Goal: Find specific page/section: Find specific page/section

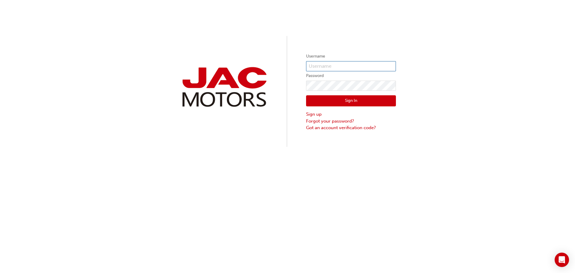
type input "KM960"
click at [351, 100] on button "Sign In" at bounding box center [351, 100] width 90 height 11
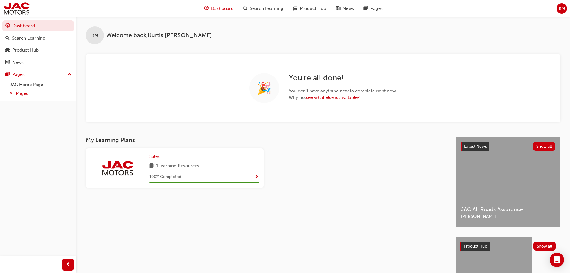
click at [37, 93] on link "All Pages" at bounding box center [40, 93] width 67 height 9
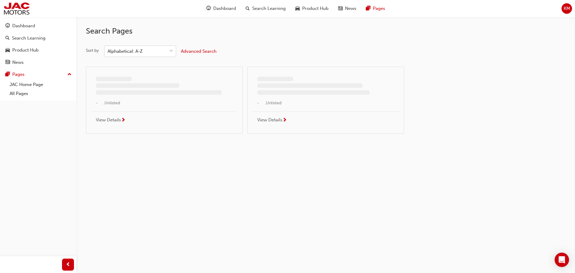
click at [162, 51] on div "Alphabetical: A-Z" at bounding box center [135, 51] width 62 height 10
click at [108, 51] on input "Sort by Alphabetical: A-Z" at bounding box center [107, 50] width 1 height 5
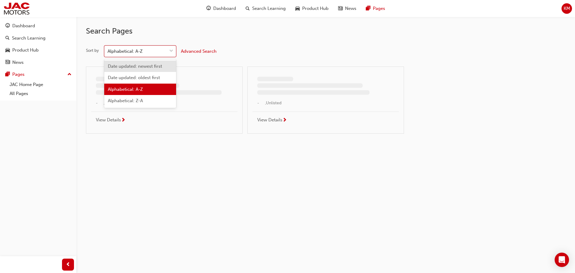
click at [158, 65] on span "Date updated: newest first" at bounding box center [135, 65] width 54 height 5
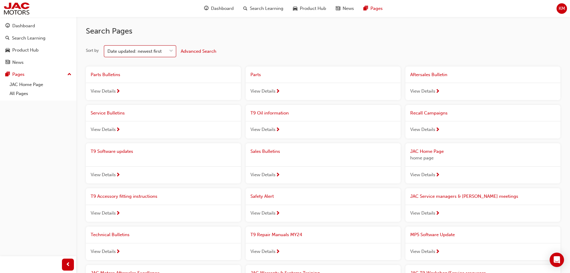
click at [184, 94] on div "View Details" at bounding box center [163, 91] width 155 height 17
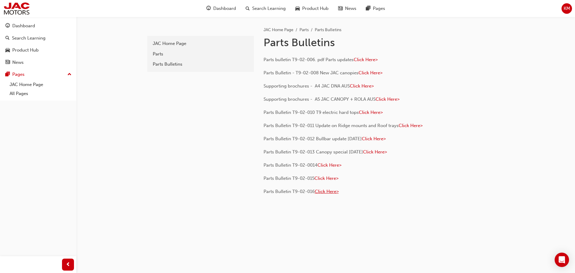
click at [326, 191] on span "Click Here>" at bounding box center [327, 191] width 24 height 5
